Goal: Task Accomplishment & Management: Manage account settings

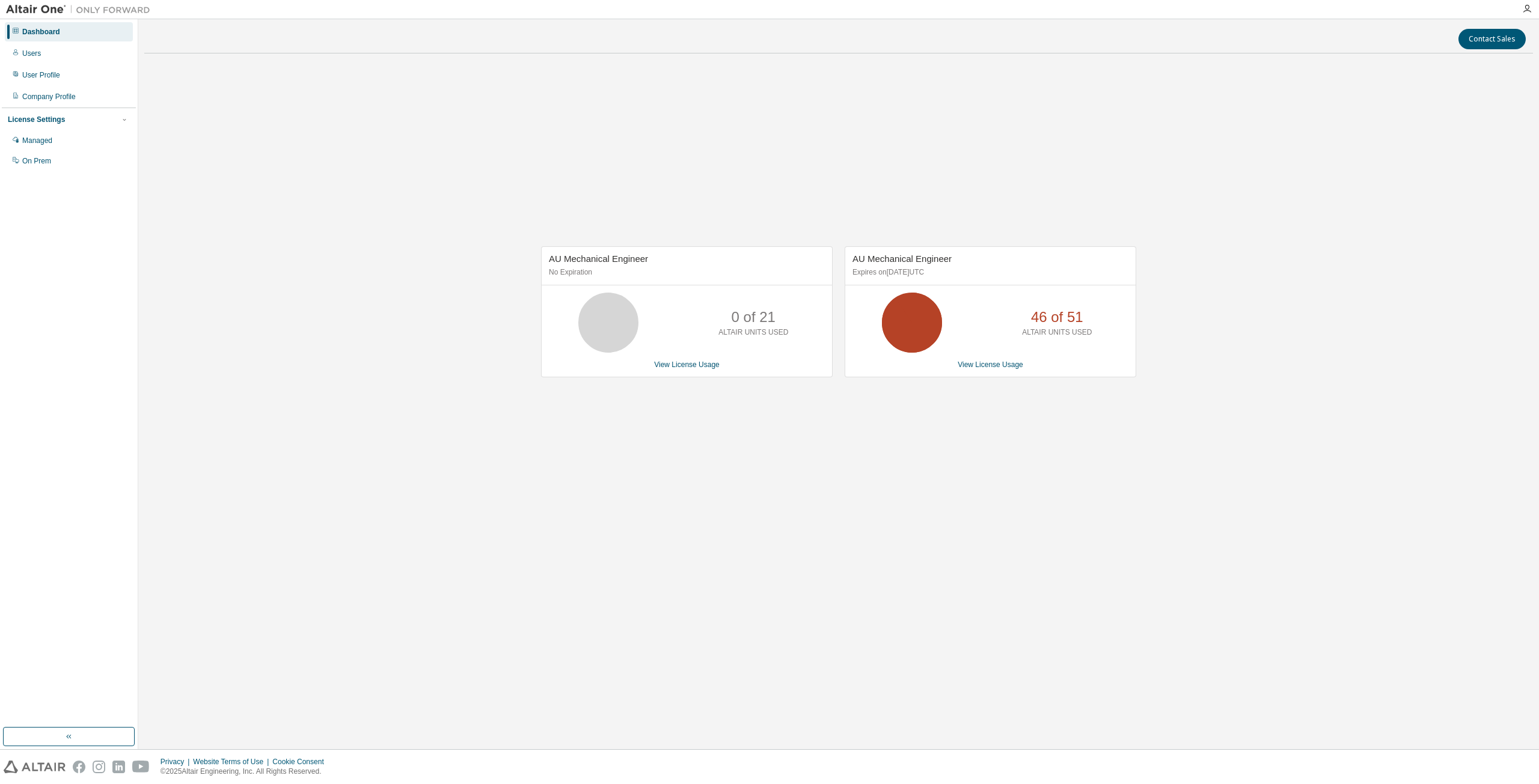
click at [946, 312] on icon at bounding box center [912, 322] width 72 height 60
click at [984, 364] on link "View License Usage" at bounding box center [990, 364] width 65 height 8
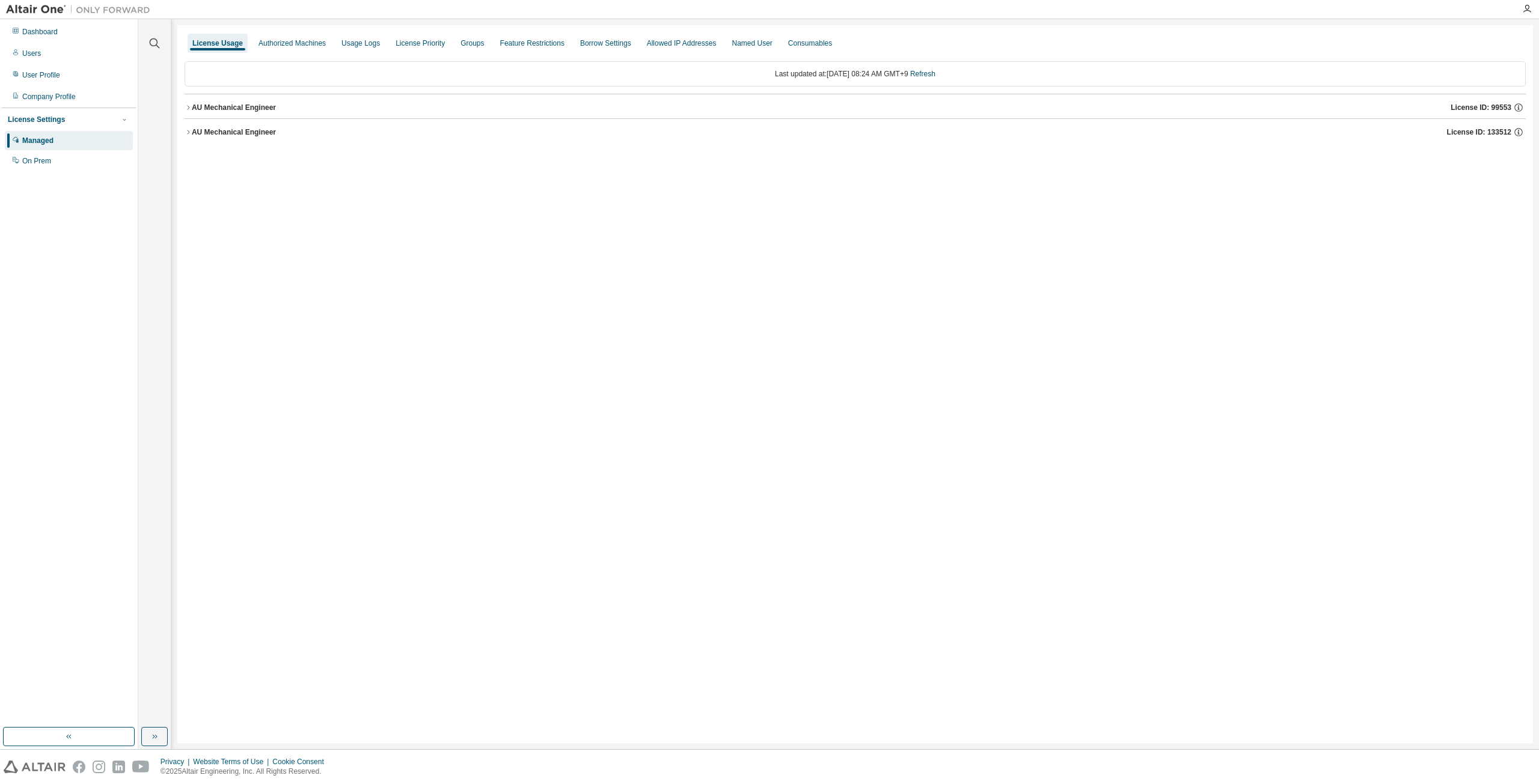
click at [181, 135] on div "License Usage Authorized Machines Usage Logs License Priority Groups Feature Re…" at bounding box center [856, 384] width 1356 height 718
click at [183, 134] on div "License Usage Authorized Machines Usage Logs License Priority Groups Feature Re…" at bounding box center [856, 384] width 1356 height 718
click at [187, 133] on icon "button" at bounding box center [188, 133] width 7 height 7
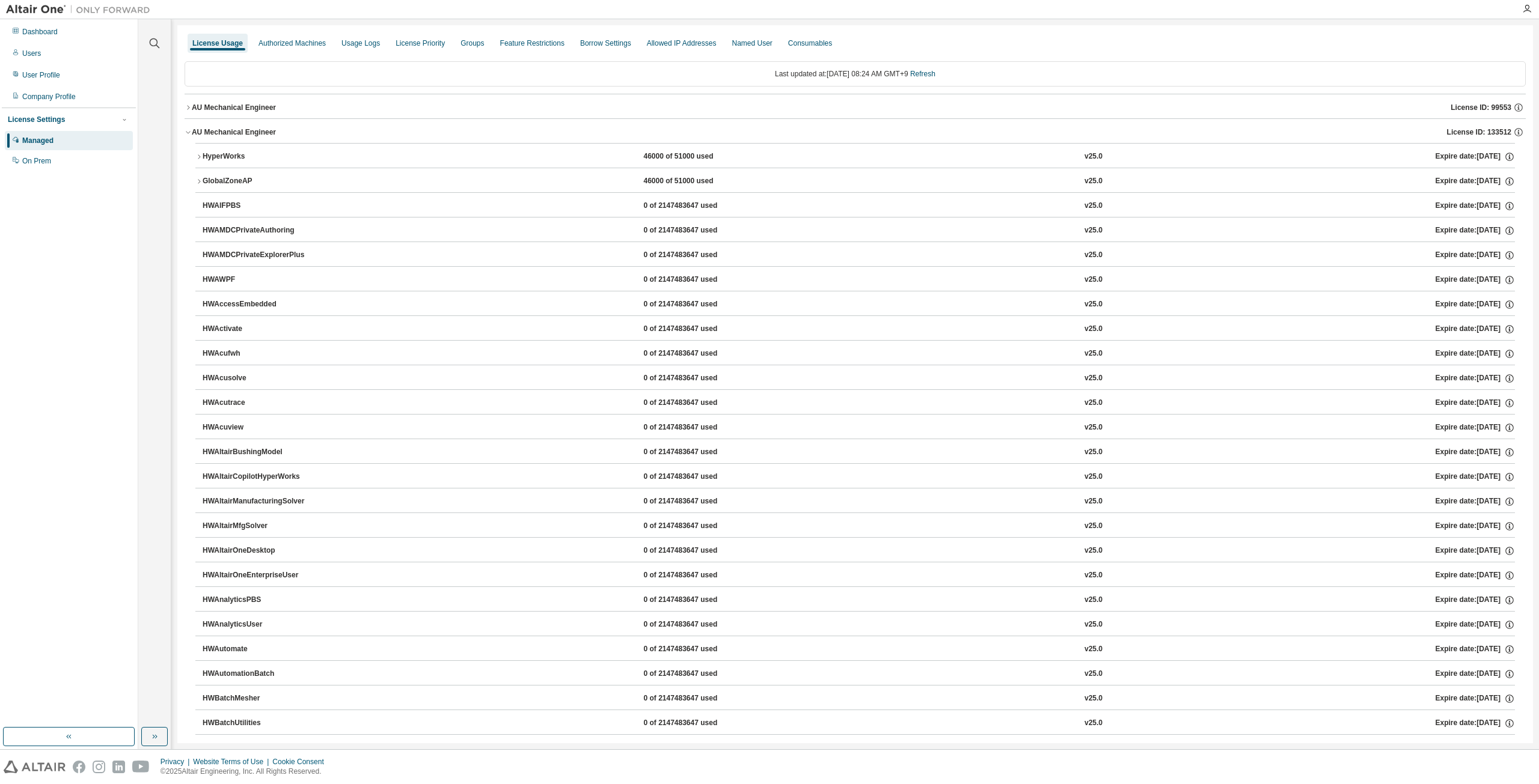
click at [199, 157] on icon "button" at bounding box center [199, 157] width 7 height 7
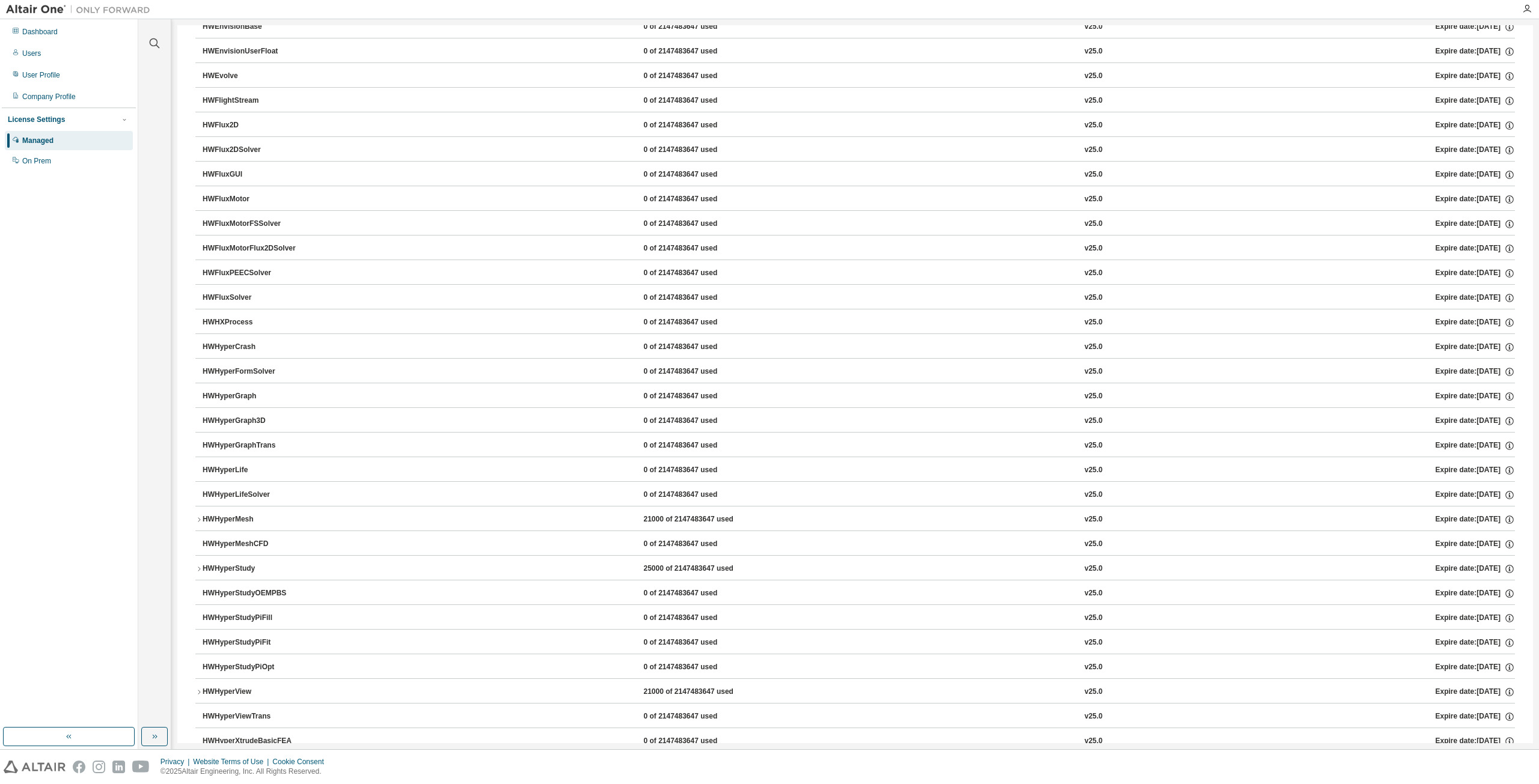
scroll to position [1862, 0]
click at [198, 481] on button "HWHyperMesh 21000 of 2147483647 used v25.0 Expire date: 2038-01-01" at bounding box center [855, 494] width 1319 height 26
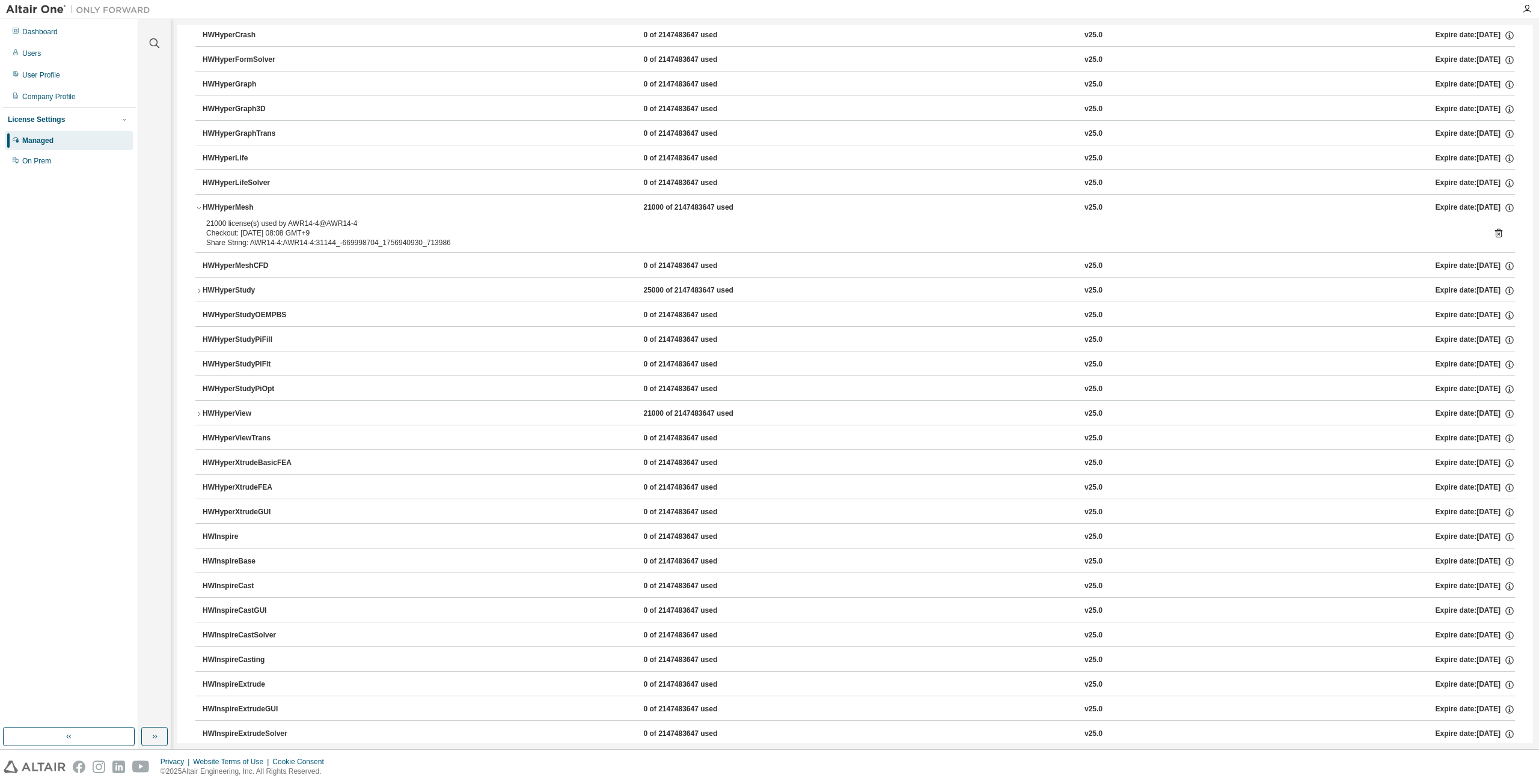
scroll to position [2096, 0]
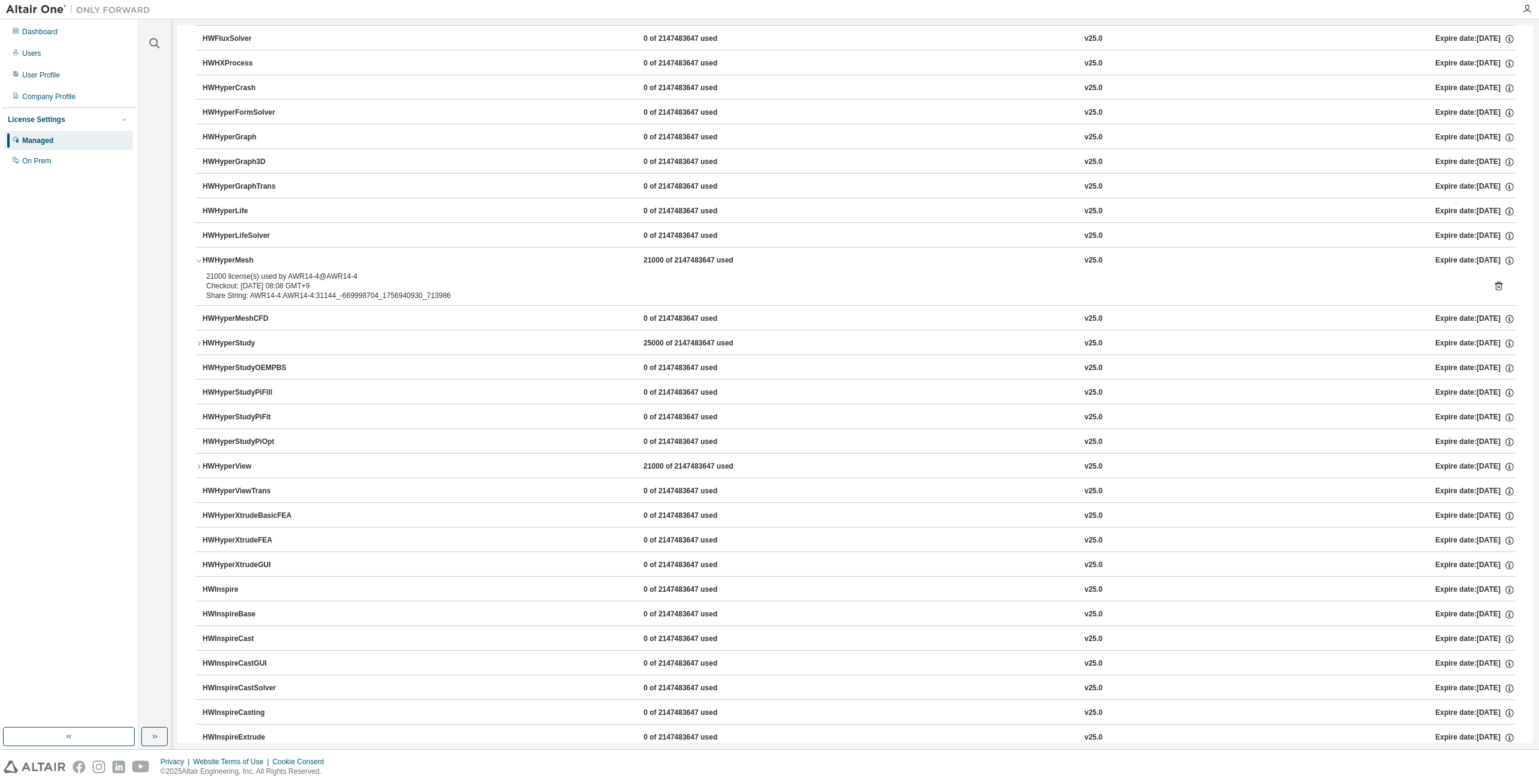
click at [251, 255] on div "HWHyperMesh" at bounding box center [257, 261] width 108 height 11
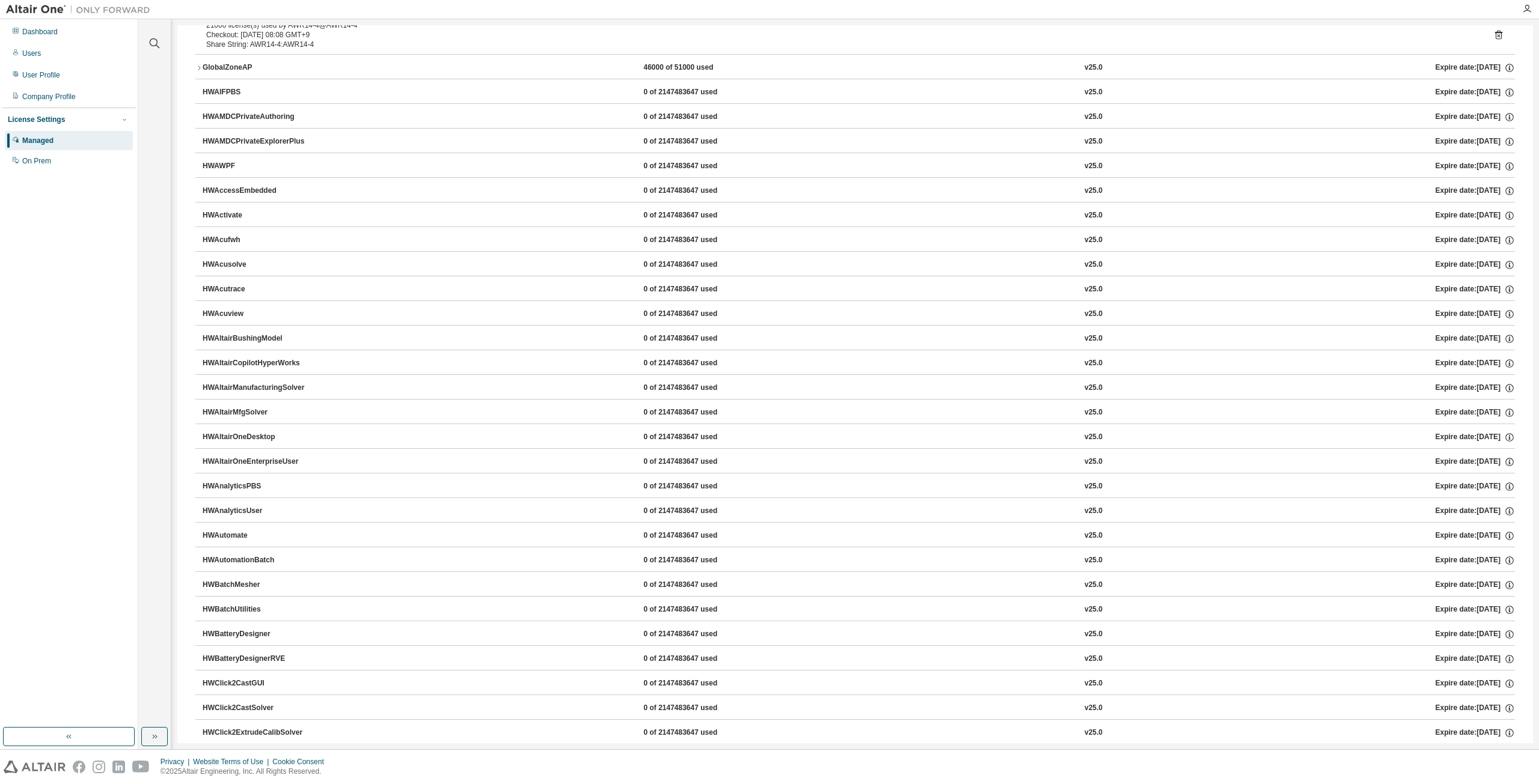
scroll to position [234, 0]
